Goal: Information Seeking & Learning: Learn about a topic

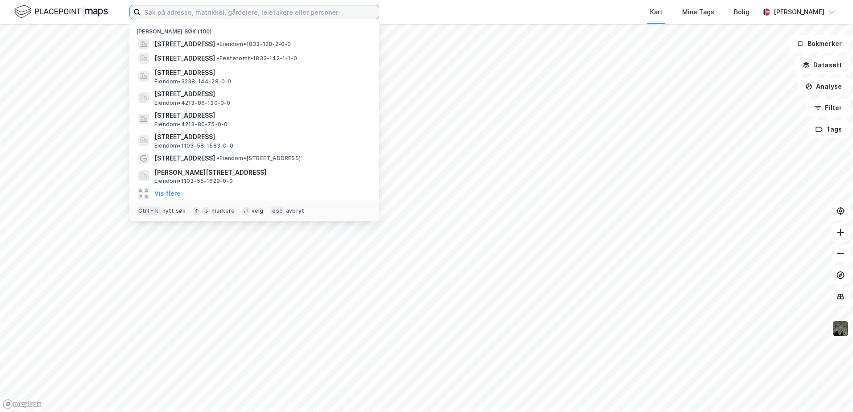
click at [170, 16] on input at bounding box center [260, 11] width 238 height 13
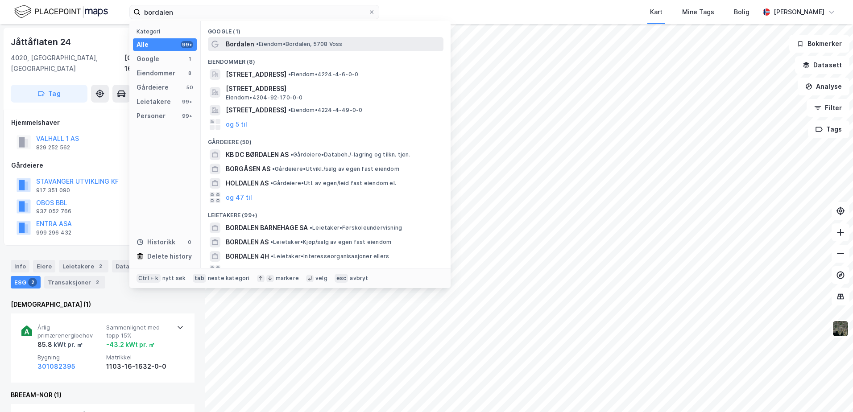
click at [228, 41] on span "Bordalen" at bounding box center [240, 44] width 29 height 11
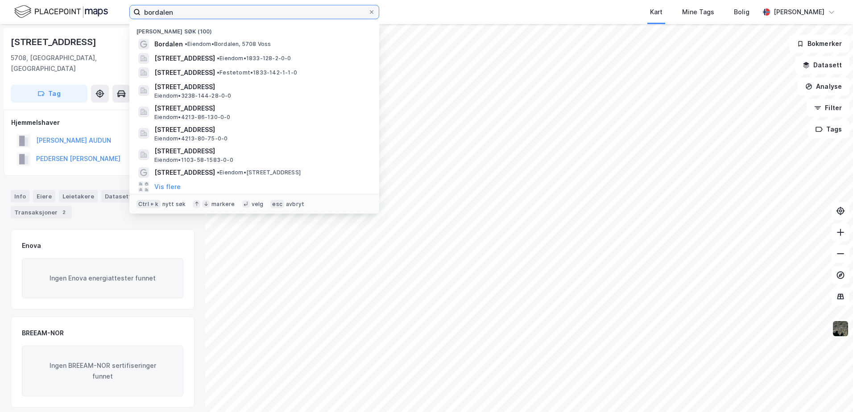
drag, startPoint x: 198, startPoint y: 11, endPoint x: 58, endPoint y: 22, distance: 140.1
click at [58, 22] on div "bordalen Nylige søk (100) [GEOGRAPHIC_DATA] • Eiendom • [GEOGRAPHIC_DATA], [STR…" at bounding box center [426, 12] width 853 height 24
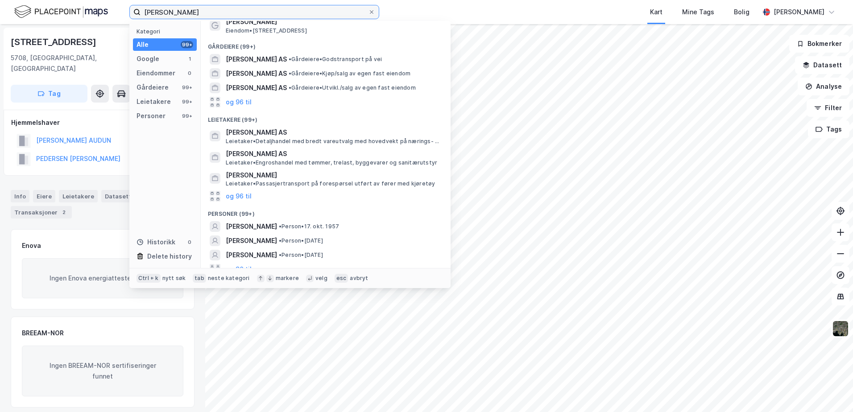
scroll to position [31, 0]
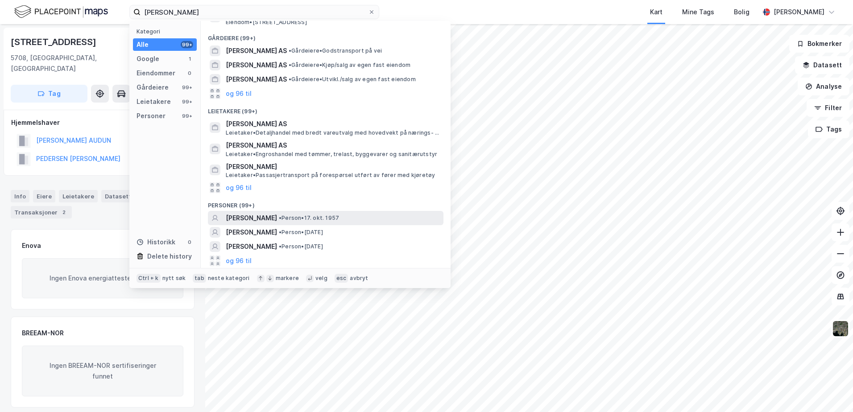
click at [271, 216] on span "[PERSON_NAME]" at bounding box center [251, 218] width 51 height 11
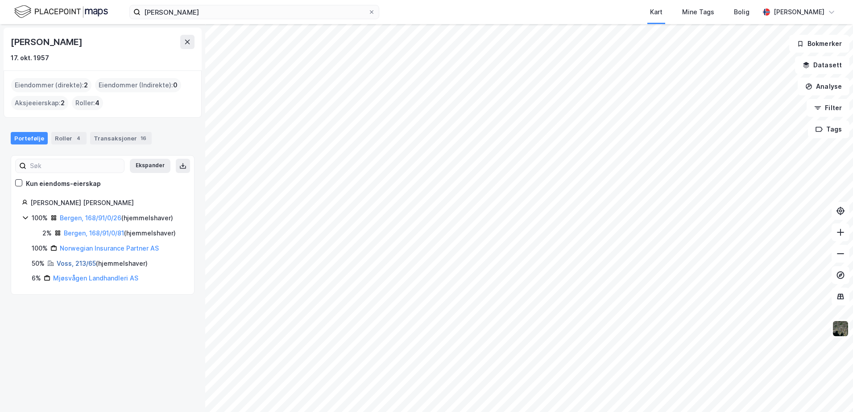
click at [67, 261] on link "Voss, 213/65" at bounding box center [76, 264] width 39 height 8
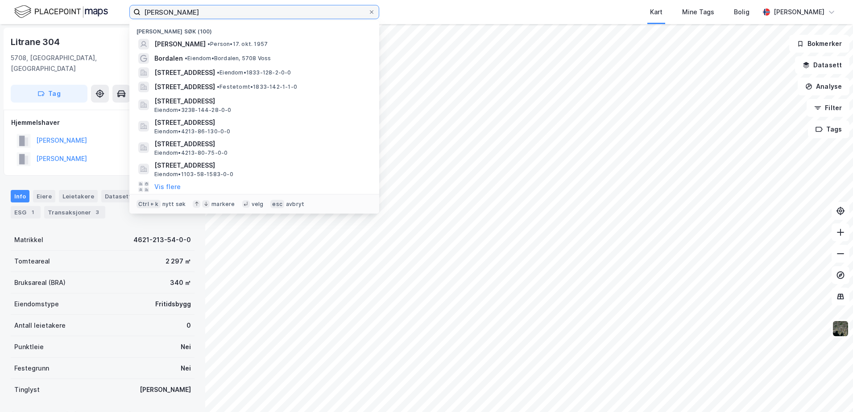
drag, startPoint x: 225, startPoint y: 14, endPoint x: 45, endPoint y: 19, distance: 180.8
click at [45, 19] on div "[PERSON_NAME] søk (100) [PERSON_NAME] • Person • [DATE] [GEOGRAPHIC_DATA] • [PE…" at bounding box center [426, 12] width 853 height 24
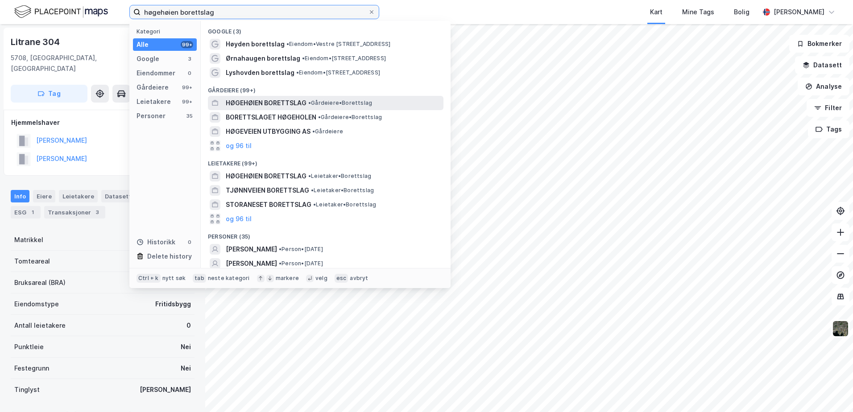
type input "høgehøien borettslag"
click at [244, 99] on span "HØGEHØIEN BORETTSLAG" at bounding box center [266, 103] width 81 height 11
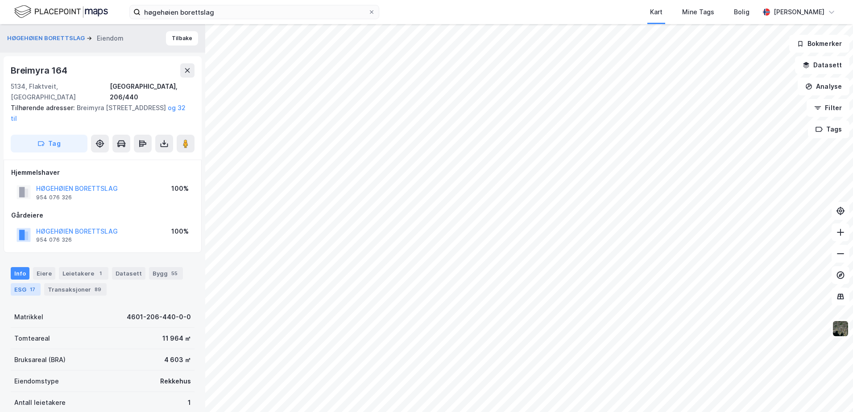
click at [22, 283] on div "ESG 17" at bounding box center [26, 289] width 30 height 12
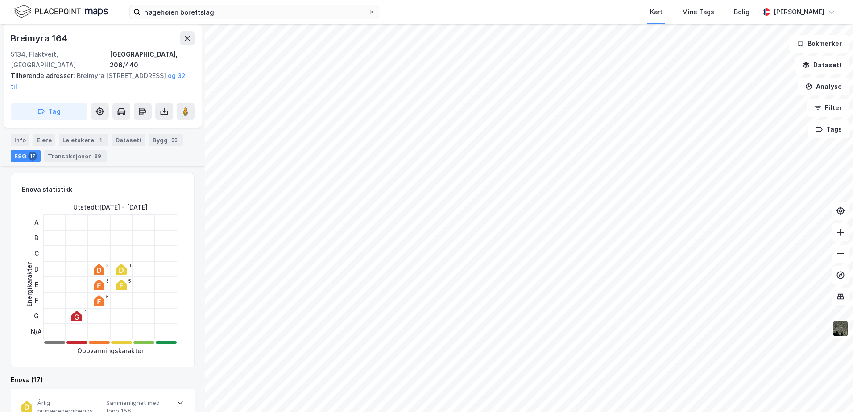
scroll to position [134, 0]
click at [150, 133] on div "Bygg 55" at bounding box center [166, 139] width 34 height 12
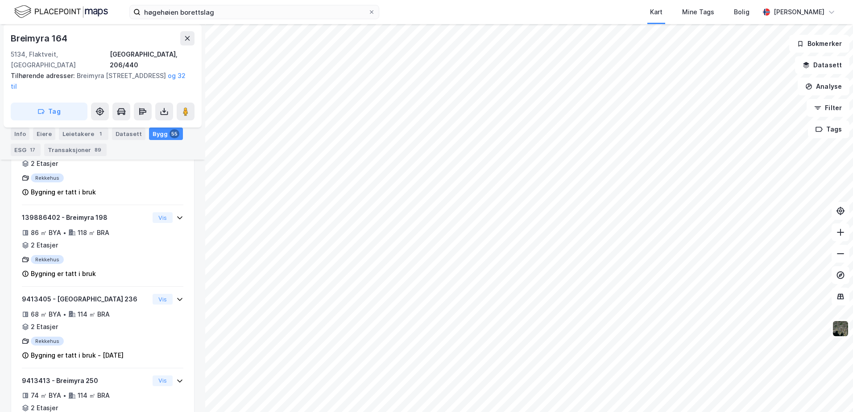
scroll to position [1723, 0]
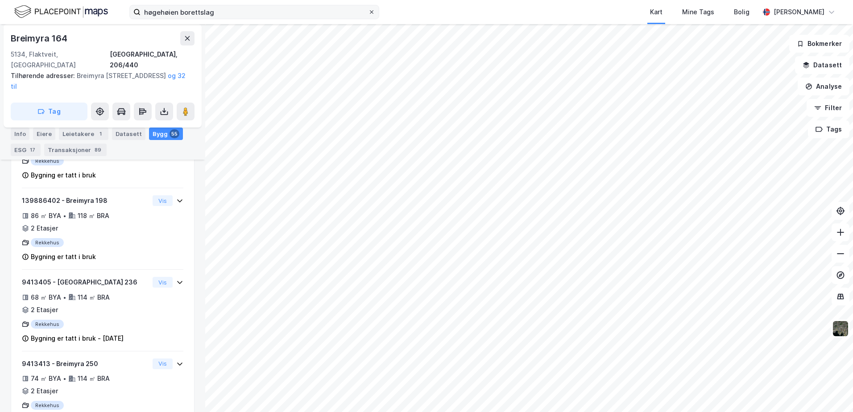
click at [372, 12] on icon at bounding box center [371, 11] width 5 height 5
click at [368, 12] on input "høgehøien borettslag" at bounding box center [255, 11] width 228 height 13
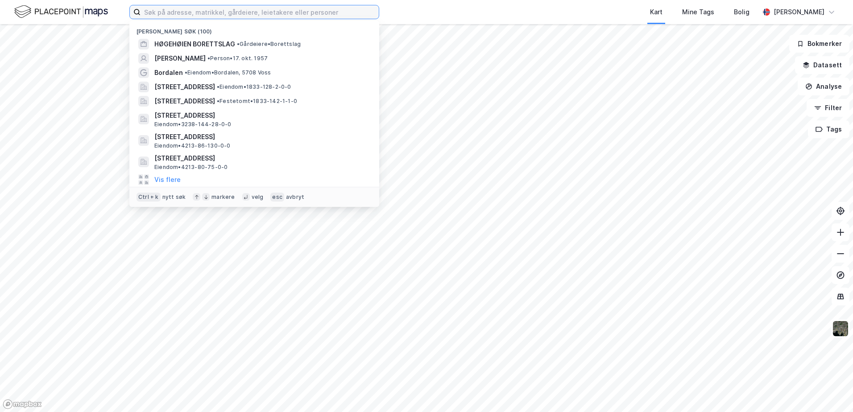
click at [364, 10] on input at bounding box center [260, 11] width 238 height 13
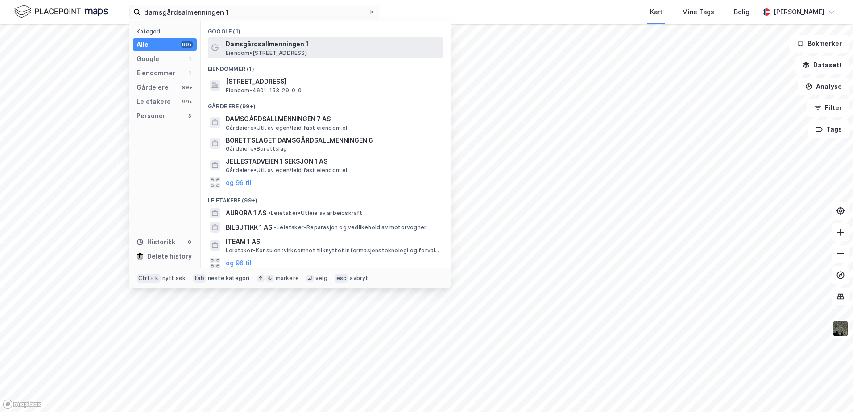
click at [276, 49] on span "Damsgårdsallmenningen 1" at bounding box center [333, 44] width 214 height 11
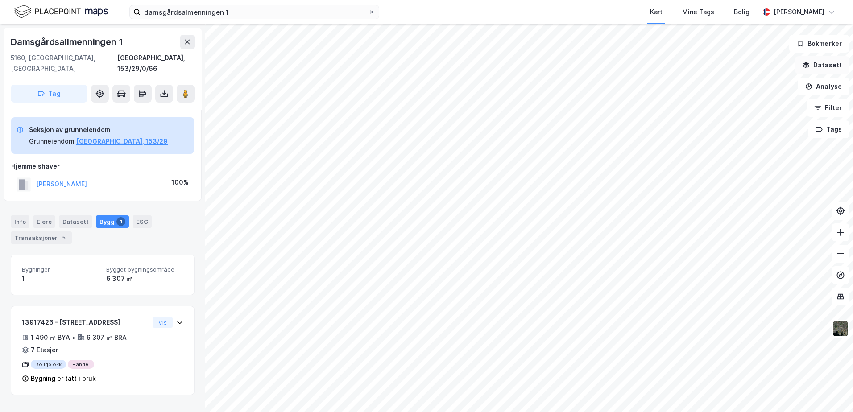
click at [828, 64] on button "Datasett" at bounding box center [822, 65] width 54 height 18
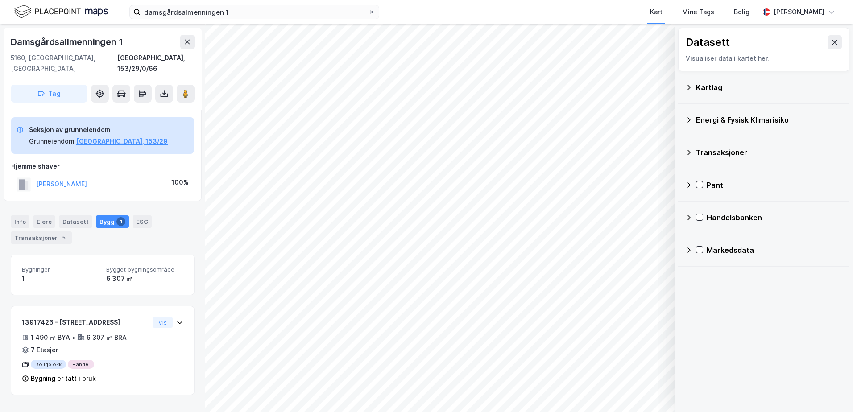
click at [700, 84] on div "Kartlag" at bounding box center [769, 87] width 146 height 11
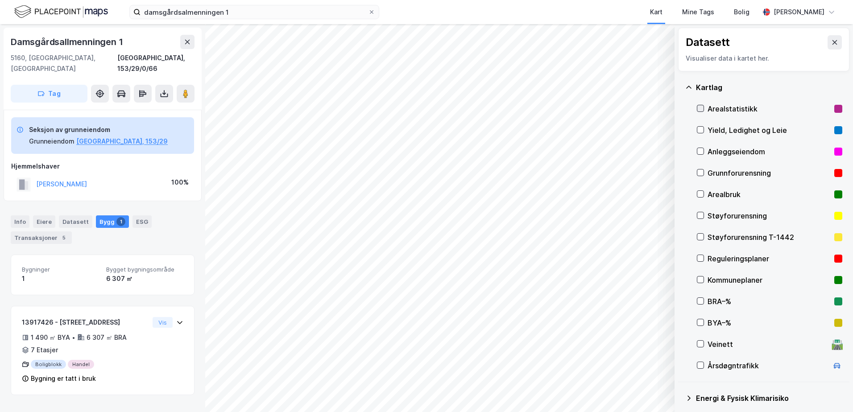
click at [701, 105] on div at bounding box center [700, 108] width 7 height 7
click at [699, 128] on icon at bounding box center [700, 130] width 6 height 6
click at [700, 107] on icon at bounding box center [700, 108] width 6 height 6
click at [700, 129] on icon at bounding box center [700, 130] width 6 height 6
click at [701, 109] on icon at bounding box center [700, 108] width 5 height 3
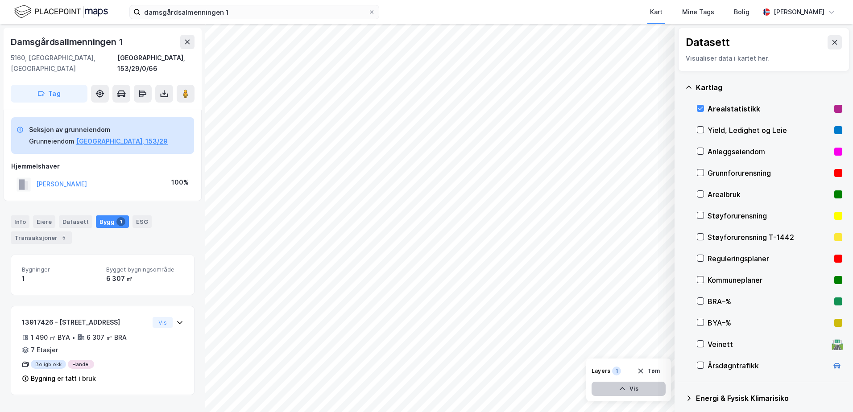
click at [630, 391] on button "Vis" at bounding box center [629, 389] width 74 height 14
click at [624, 369] on icon at bounding box center [624, 369] width 7 height 7
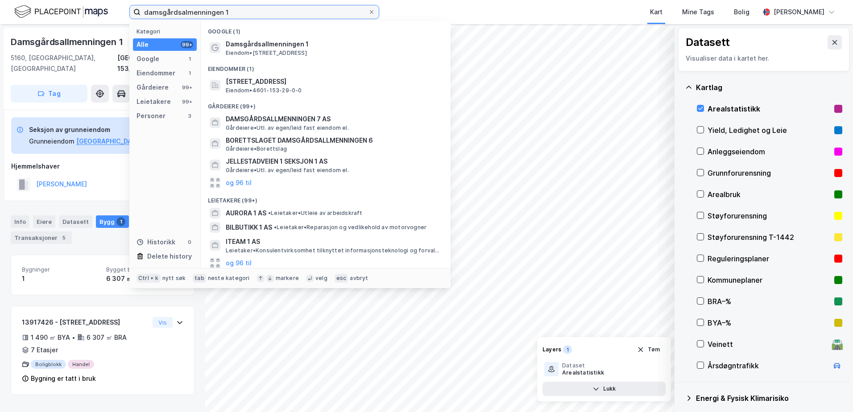
drag, startPoint x: 253, startPoint y: 9, endPoint x: 0, endPoint y: 9, distance: 253.9
click at [0, 9] on html "damsgårdsalmenningen 1 Kategori Alle 99+ Google 1 Eiendommer 1 Gårdeiere 99+ Le…" at bounding box center [426, 206] width 853 height 412
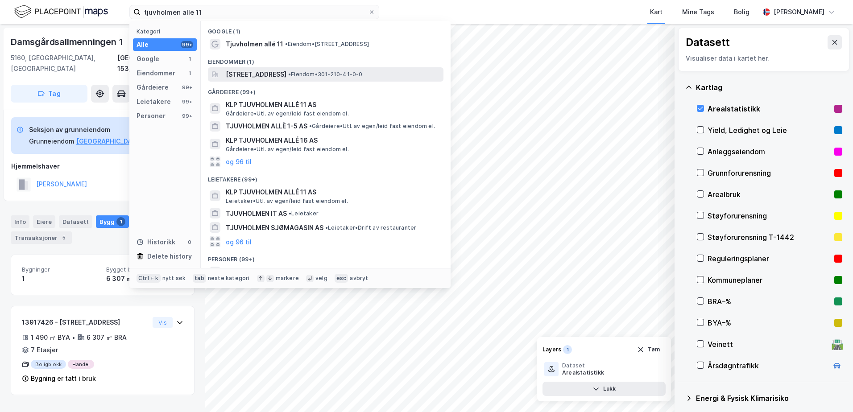
click at [267, 72] on span "[STREET_ADDRESS]" at bounding box center [256, 74] width 61 height 11
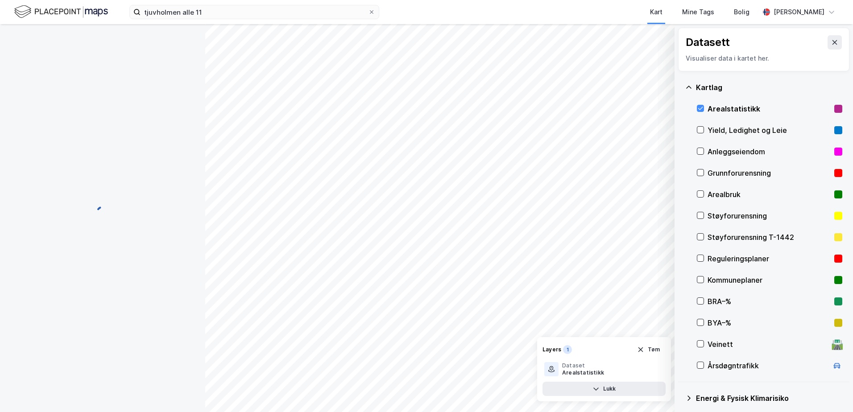
scroll to position [16, 0]
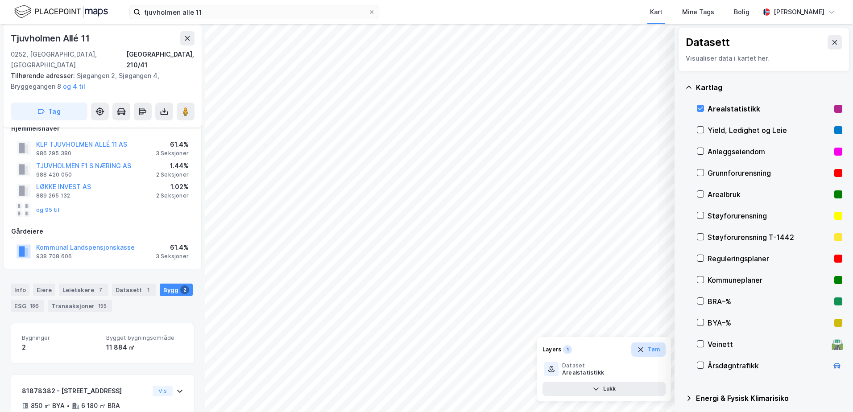
click at [639, 351] on icon "button" at bounding box center [640, 349] width 7 height 7
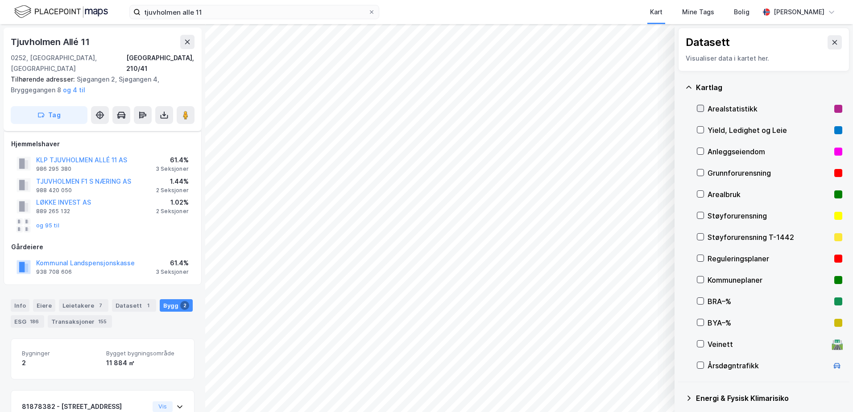
click at [699, 108] on icon at bounding box center [700, 108] width 6 height 6
click at [701, 128] on icon at bounding box center [700, 130] width 6 height 6
click at [699, 107] on icon at bounding box center [700, 108] width 6 height 6
click at [702, 130] on icon at bounding box center [700, 130] width 6 height 6
click at [688, 87] on icon at bounding box center [688, 87] width 7 height 7
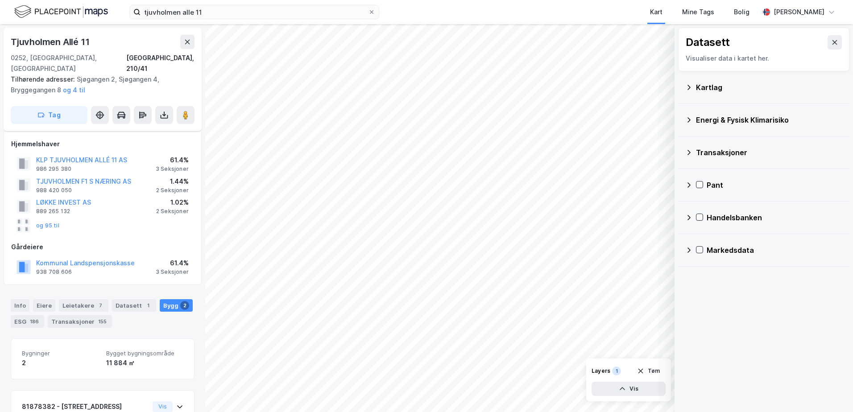
click at [688, 86] on icon at bounding box center [688, 87] width 7 height 7
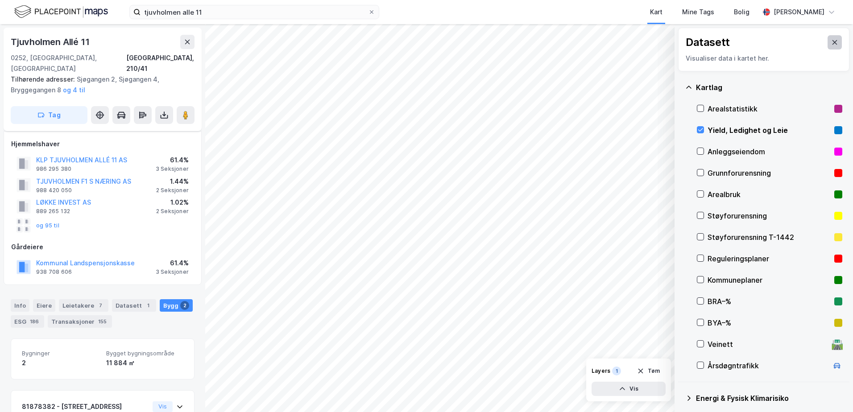
click at [831, 43] on icon at bounding box center [834, 42] width 7 height 7
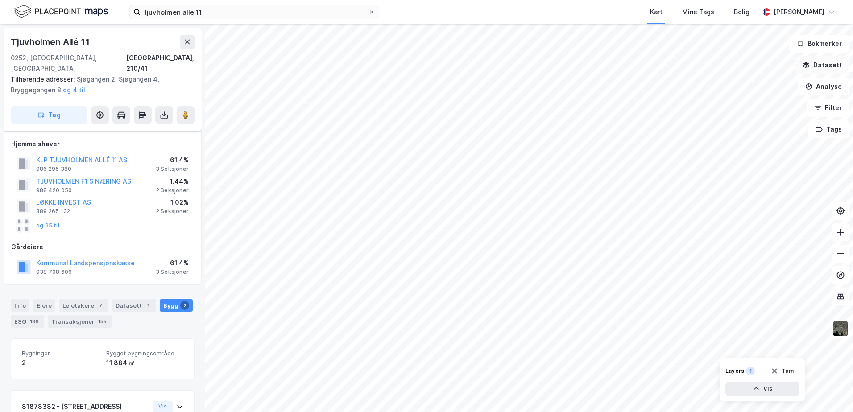
click at [812, 61] on button "Datasett" at bounding box center [822, 65] width 54 height 18
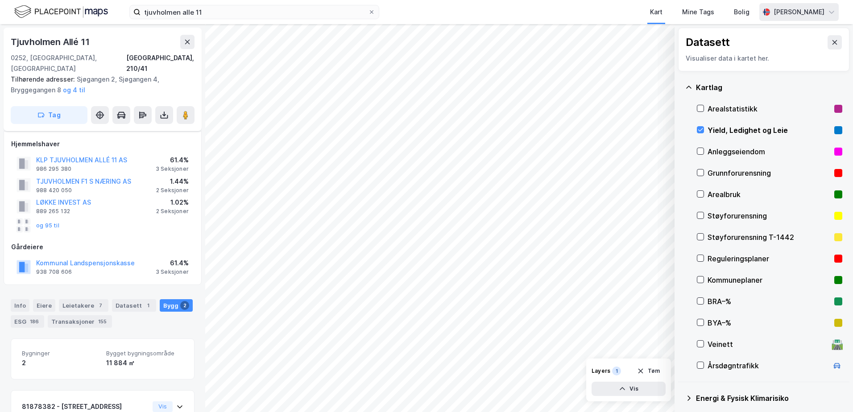
click at [831, 16] on div "[PERSON_NAME]" at bounding box center [798, 12] width 79 height 18
click at [59, 10] on img at bounding box center [61, 12] width 94 height 16
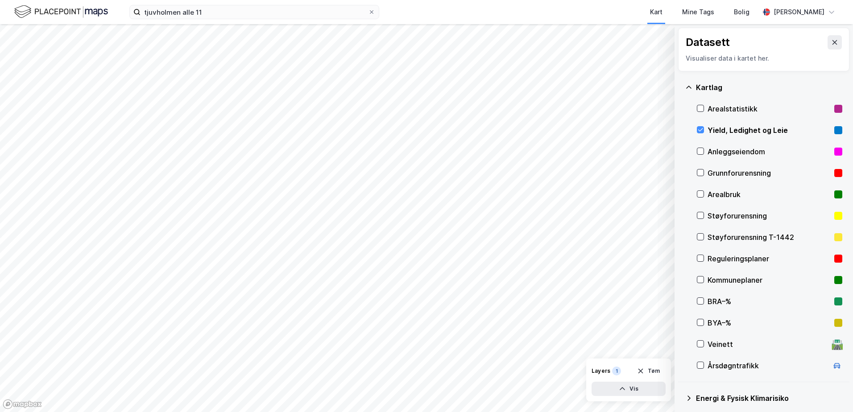
drag, startPoint x: 59, startPoint y: 10, endPoint x: 433, endPoint y: 15, distance: 373.9
click at [433, 15] on div "Kart Mine Tags Bolig" at bounding box center [590, 12] width 337 height 24
click at [828, 38] on button at bounding box center [835, 42] width 14 height 14
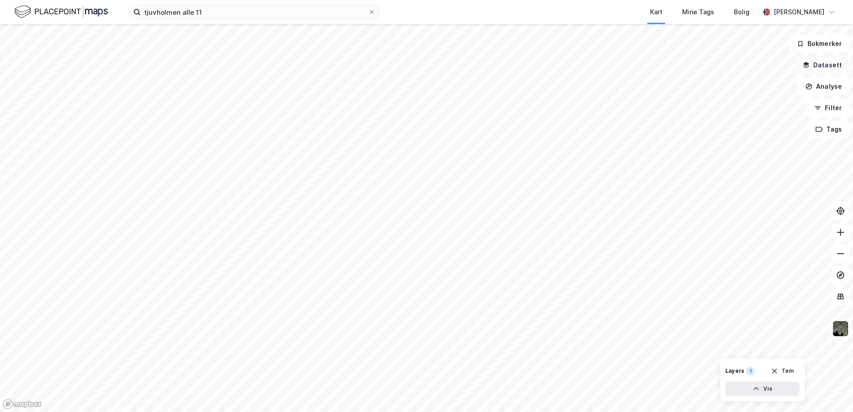
click at [823, 62] on button "Datasett" at bounding box center [822, 65] width 54 height 18
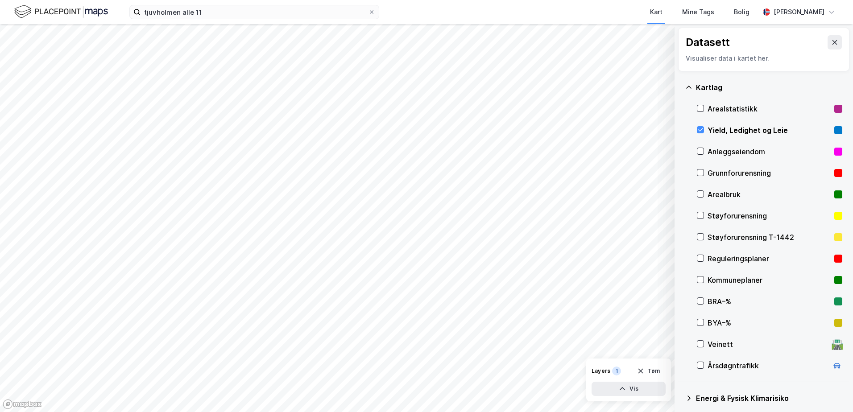
click at [834, 110] on rect at bounding box center [838, 109] width 8 height 8
click at [776, 44] on div "Datasett" at bounding box center [764, 42] width 156 height 14
click at [800, 44] on div "Datasett" at bounding box center [764, 42] width 156 height 14
click at [802, 47] on div "Datasett" at bounding box center [764, 42] width 156 height 14
click at [773, 38] on div "Datasett" at bounding box center [764, 42] width 156 height 14
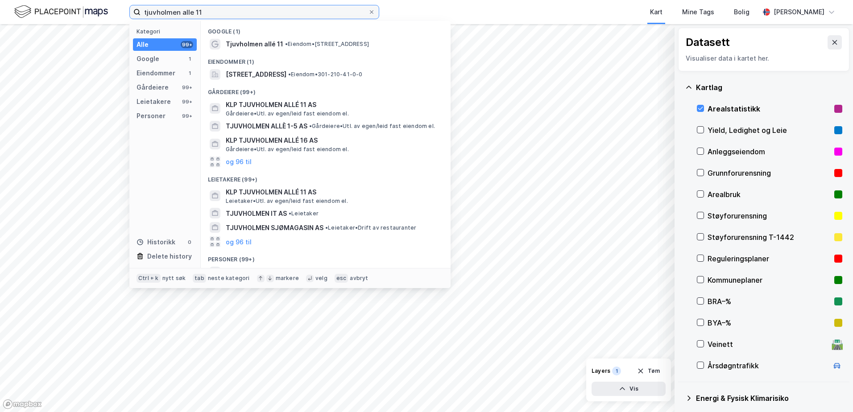
click at [84, 28] on div "tjuvholmen alle 11 Kategori Alle 99+ Google 1 Eiendommer 1 Gårdeiere 99+ Leieta…" at bounding box center [426, 206] width 853 height 412
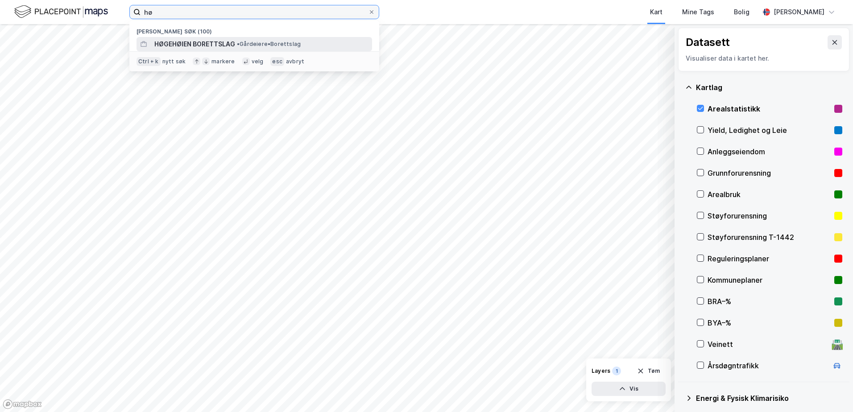
type input "hø"
click at [204, 45] on span "HØGEHØIEN BORETTSLAG" at bounding box center [194, 44] width 81 height 11
